Goal: Browse casually: Explore the website without a specific task or goal

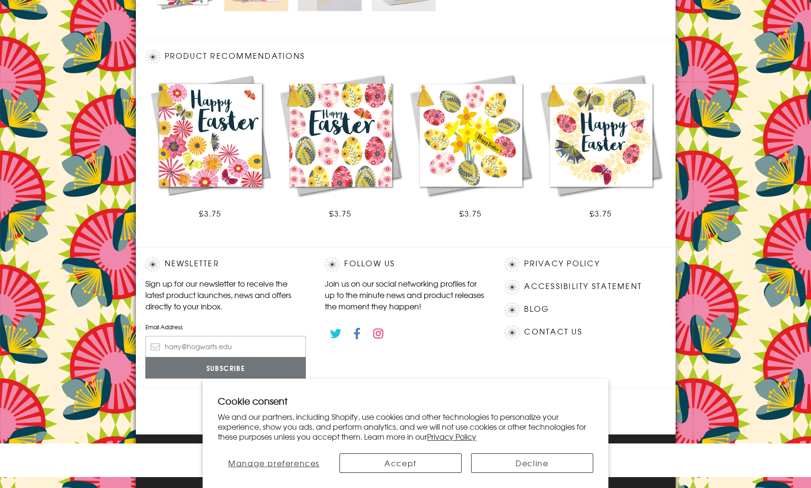
scroll to position [489, 0]
